Goal: Find specific page/section: Find specific page/section

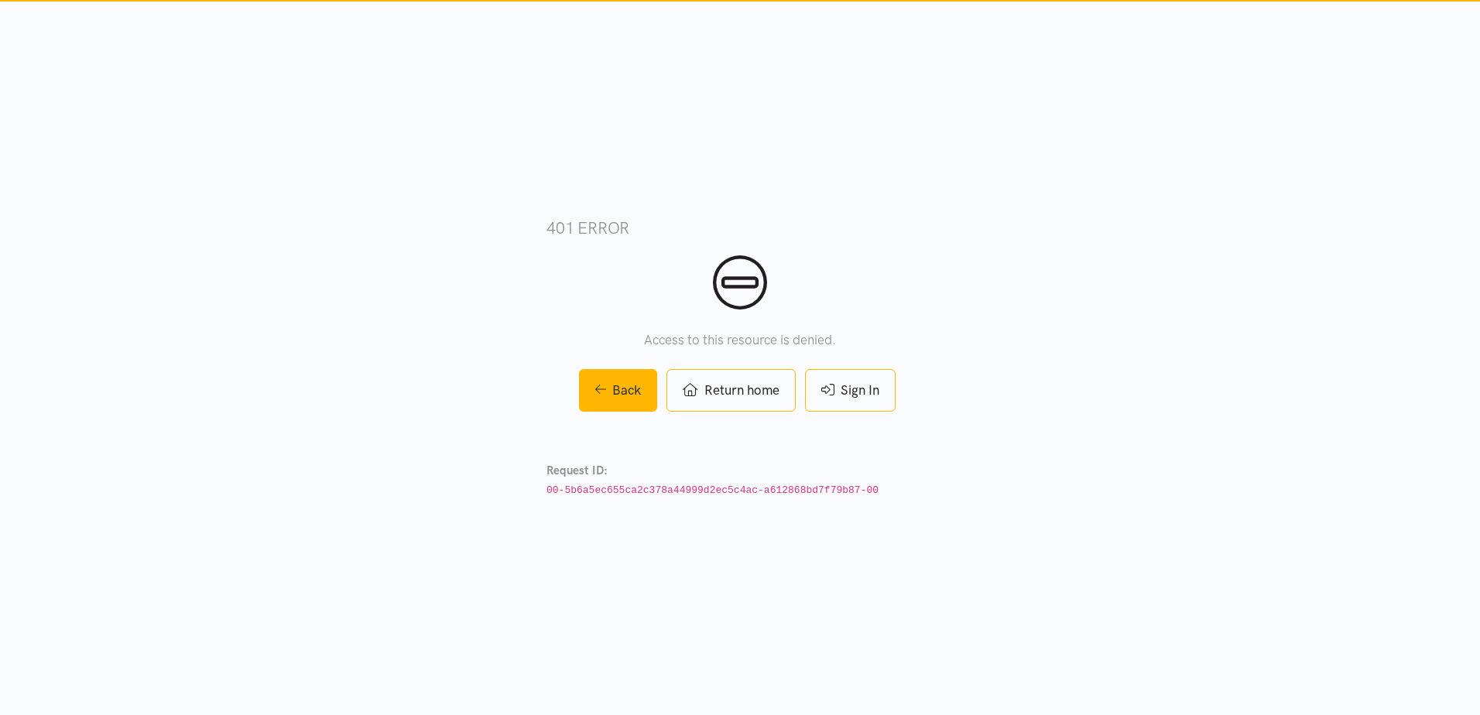
click at [868, 399] on link "Sign In" at bounding box center [850, 390] width 91 height 43
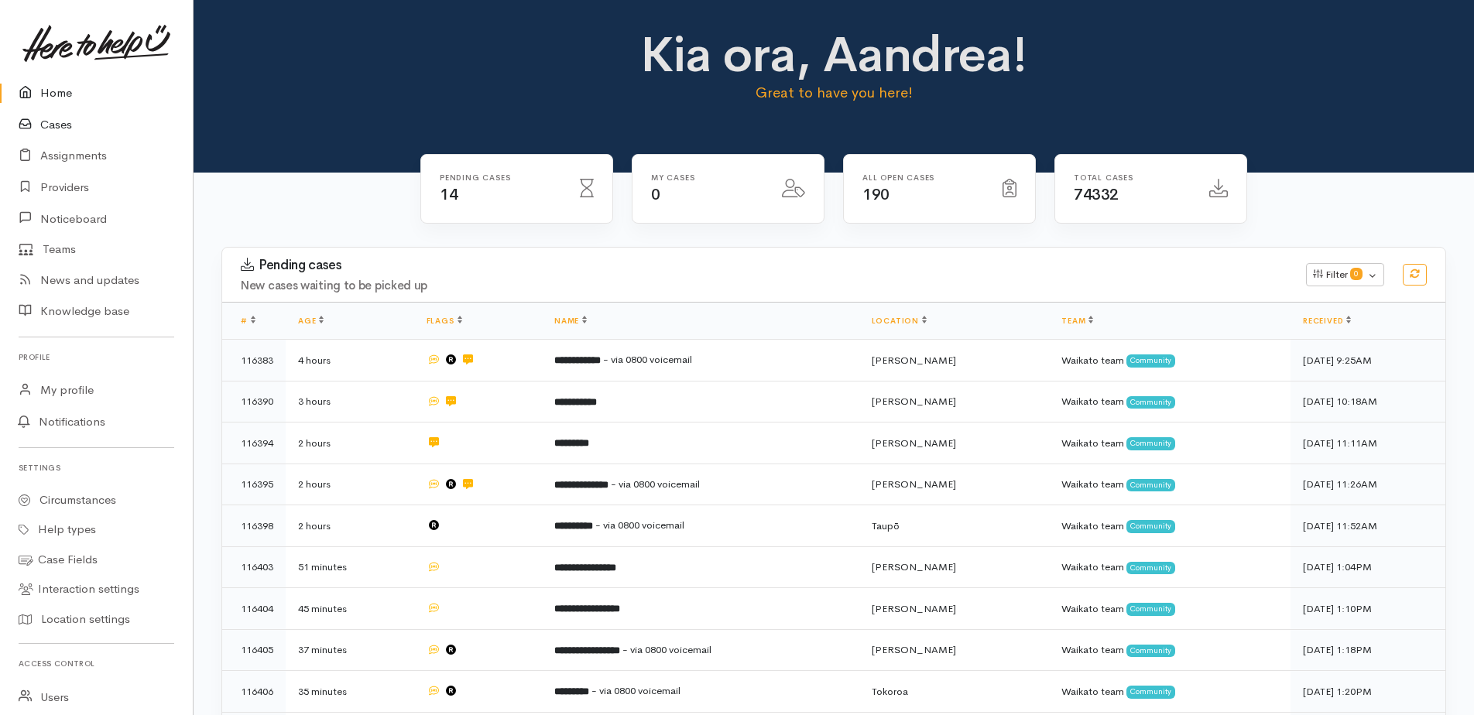
drag, startPoint x: 57, startPoint y: 118, endPoint x: 102, endPoint y: 103, distance: 47.5
click at [58, 118] on link "Cases" at bounding box center [96, 125] width 193 height 32
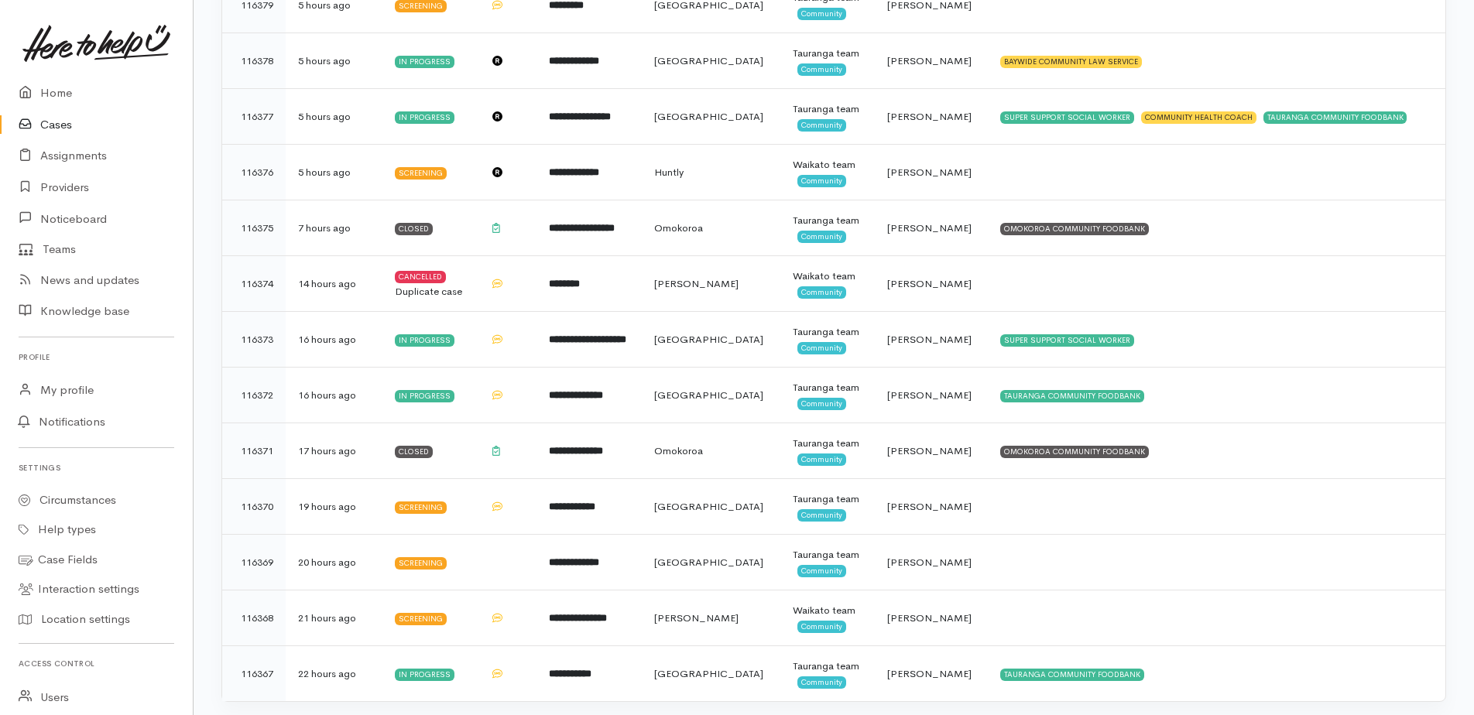
scroll to position [2412, 0]
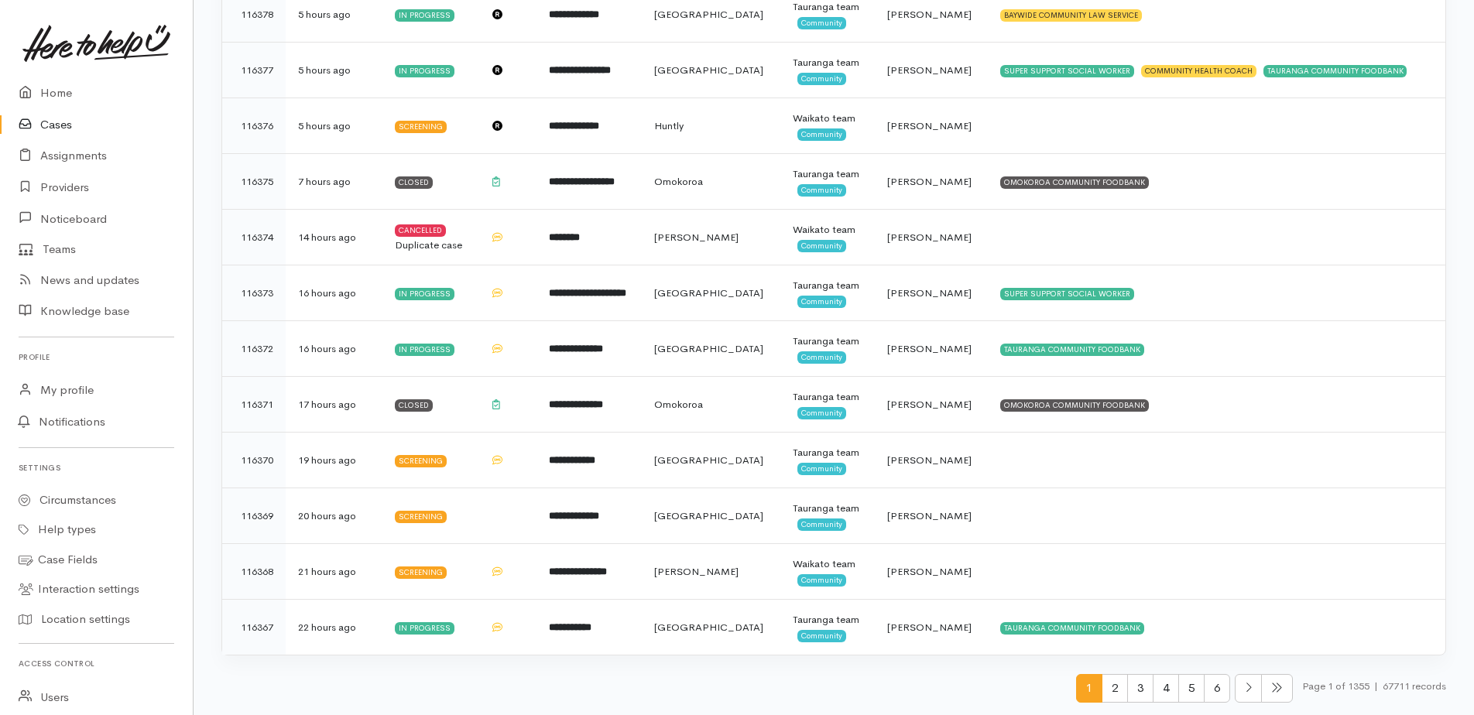
click at [1111, 694] on span "2" at bounding box center [1115, 688] width 26 height 29
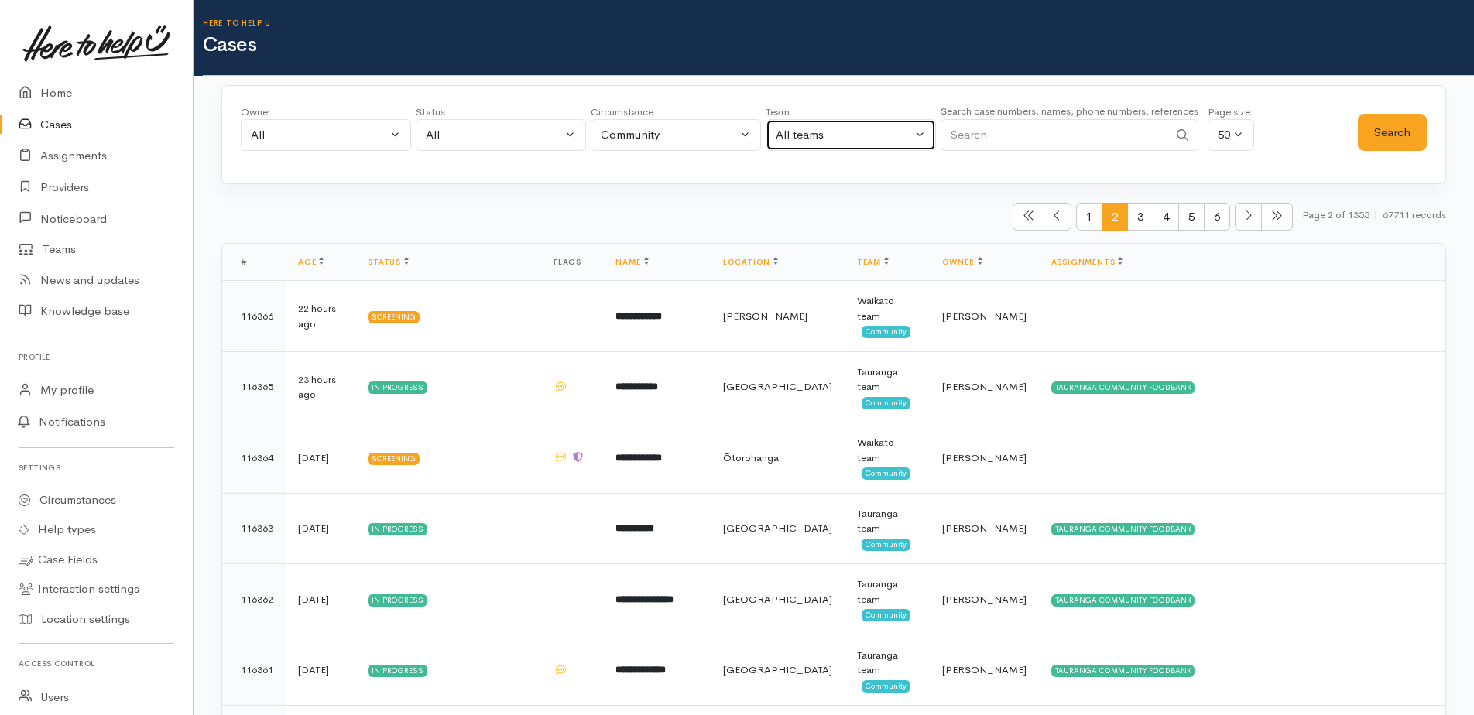
click at [873, 142] on div "All teams" at bounding box center [844, 135] width 136 height 18
click at [849, 273] on span "Waikato team" at bounding box center [820, 280] width 71 height 18
select select "1"
click at [1401, 131] on button "Search" at bounding box center [1392, 133] width 69 height 38
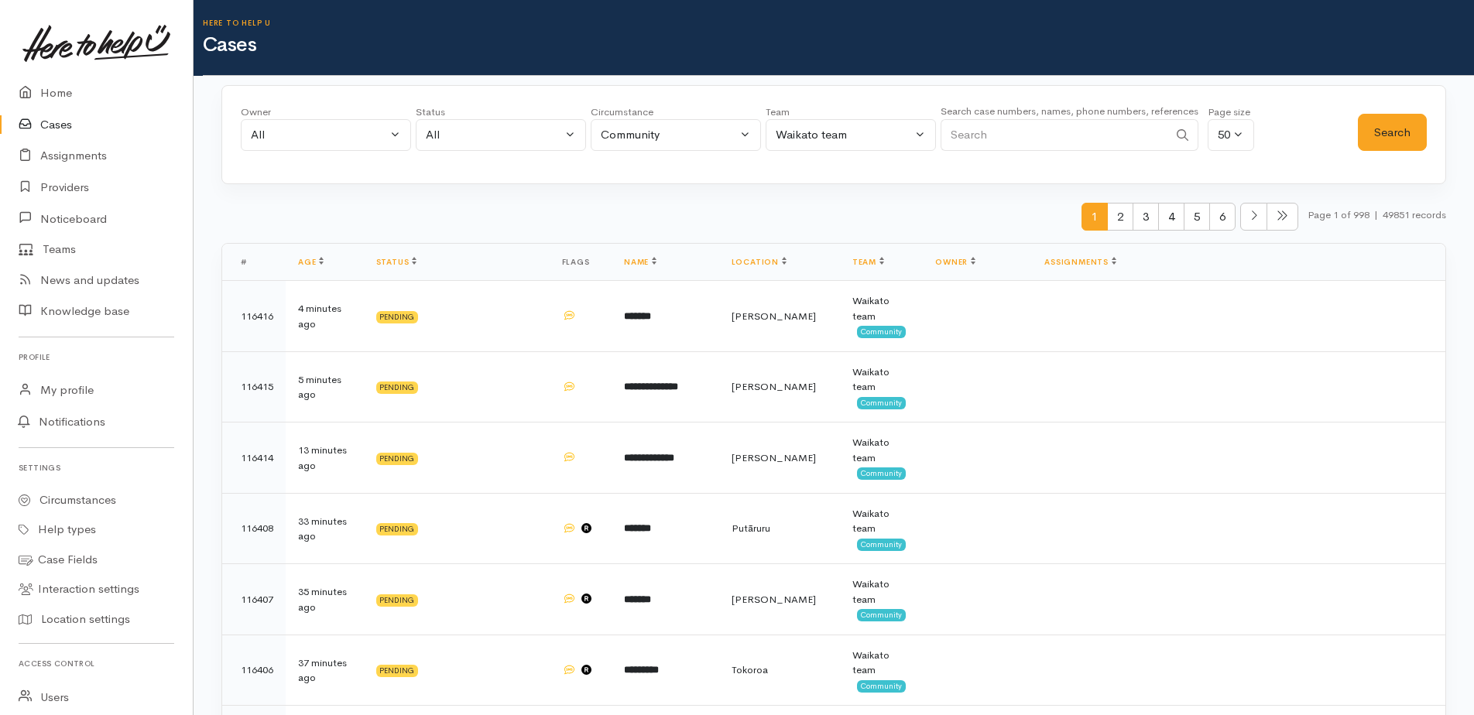
click at [68, 120] on link "Cases" at bounding box center [96, 125] width 193 height 32
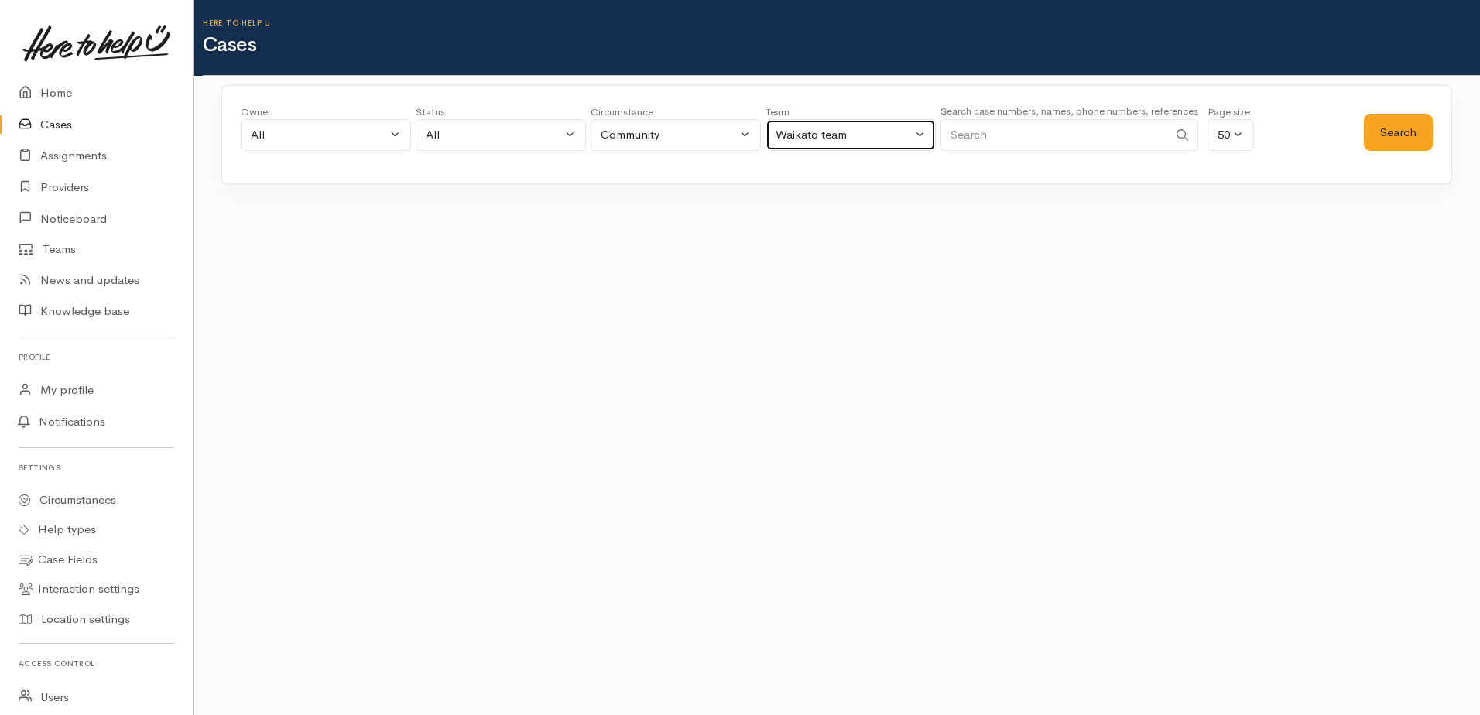
click at [882, 137] on div "Waikato team" at bounding box center [844, 135] width 136 height 18
click at [807, 253] on span "Tauranga team" at bounding box center [823, 257] width 77 height 18
select select "3"
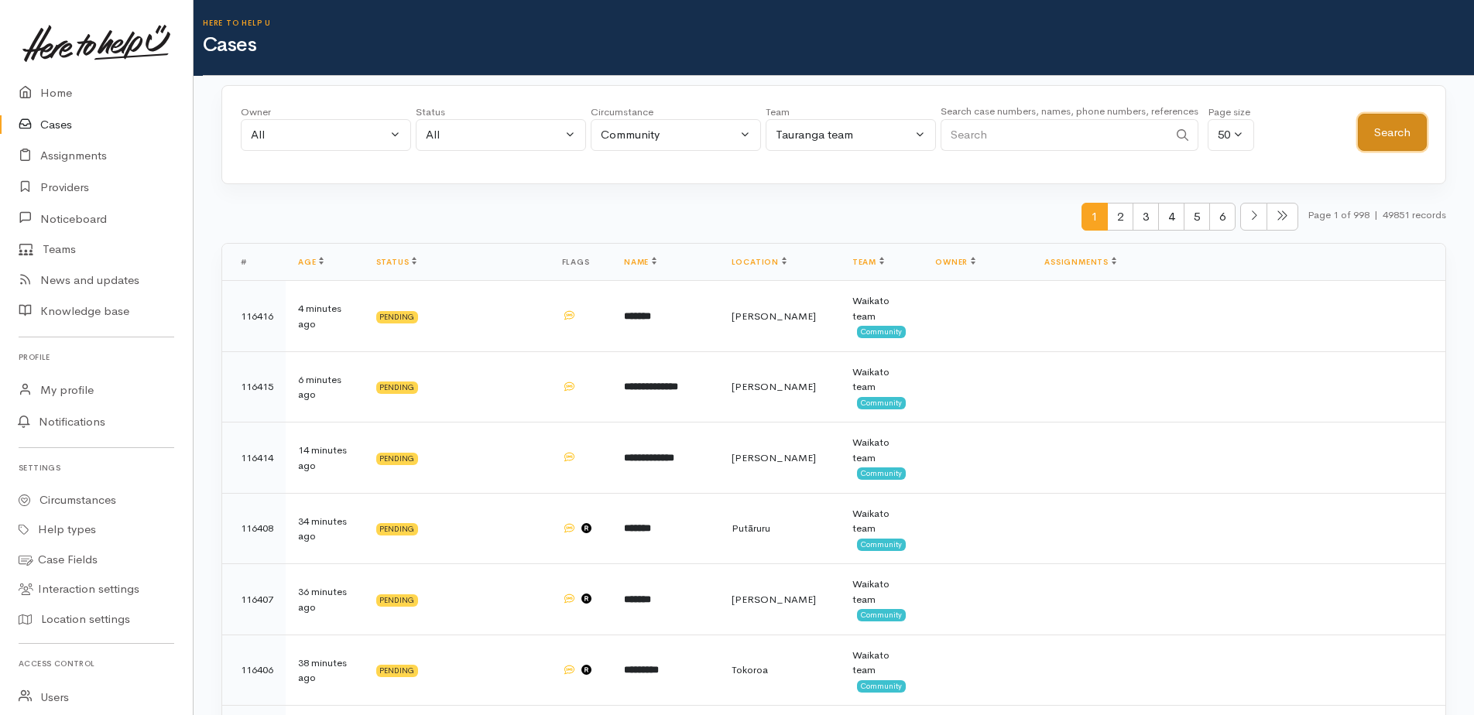
click at [1404, 133] on button "Search" at bounding box center [1392, 133] width 69 height 38
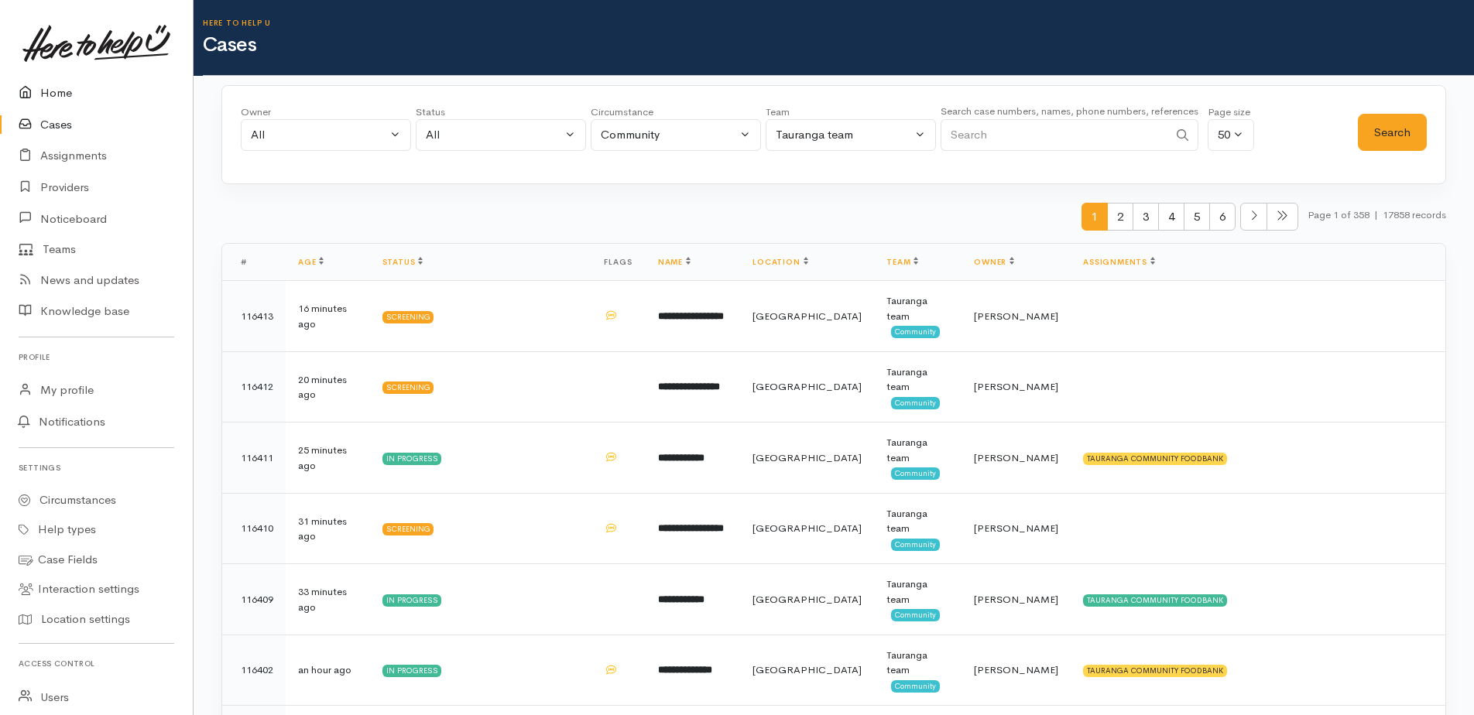
click at [44, 88] on link "Home" at bounding box center [96, 93] width 193 height 32
